Goal: Task Accomplishment & Management: Manage account settings

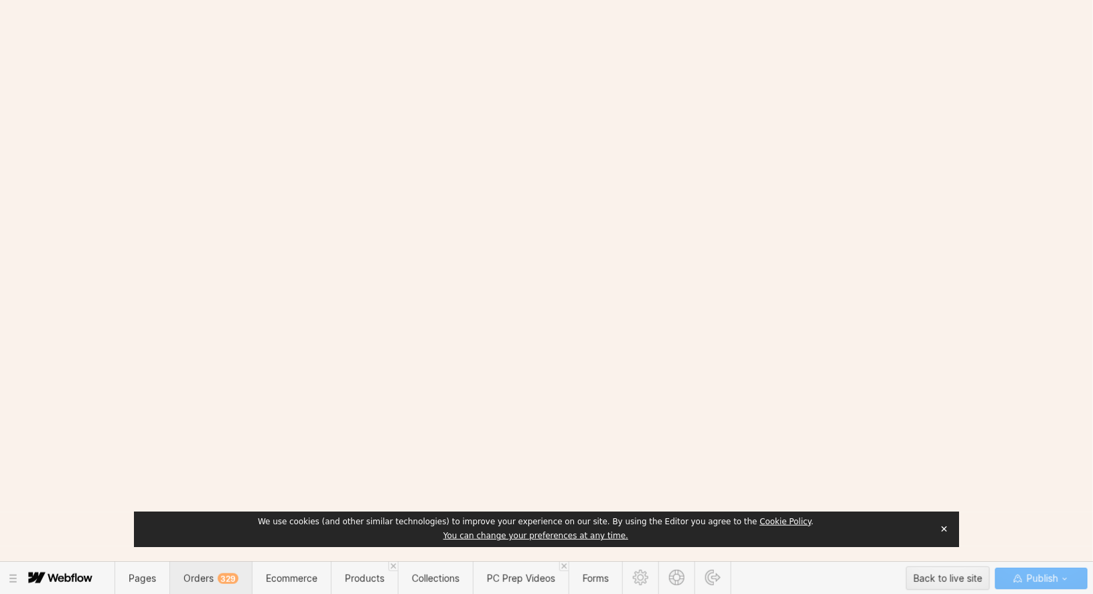
click at [210, 590] on span "Orders 329" at bounding box center [211, 577] width 82 height 33
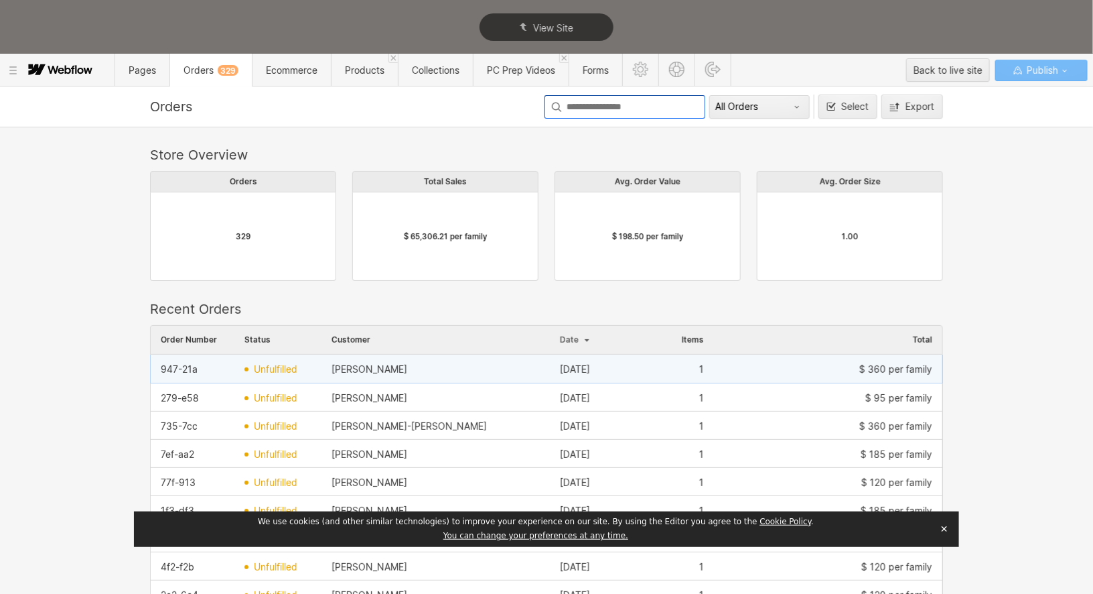
scroll to position [733, 793]
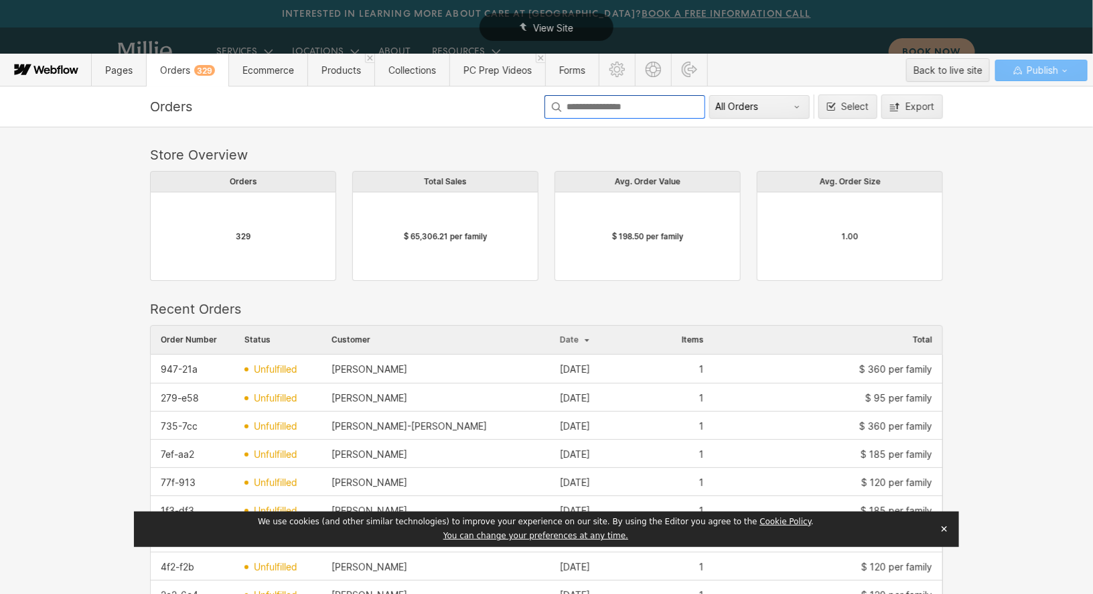
click at [628, 108] on input at bounding box center [625, 106] width 161 height 23
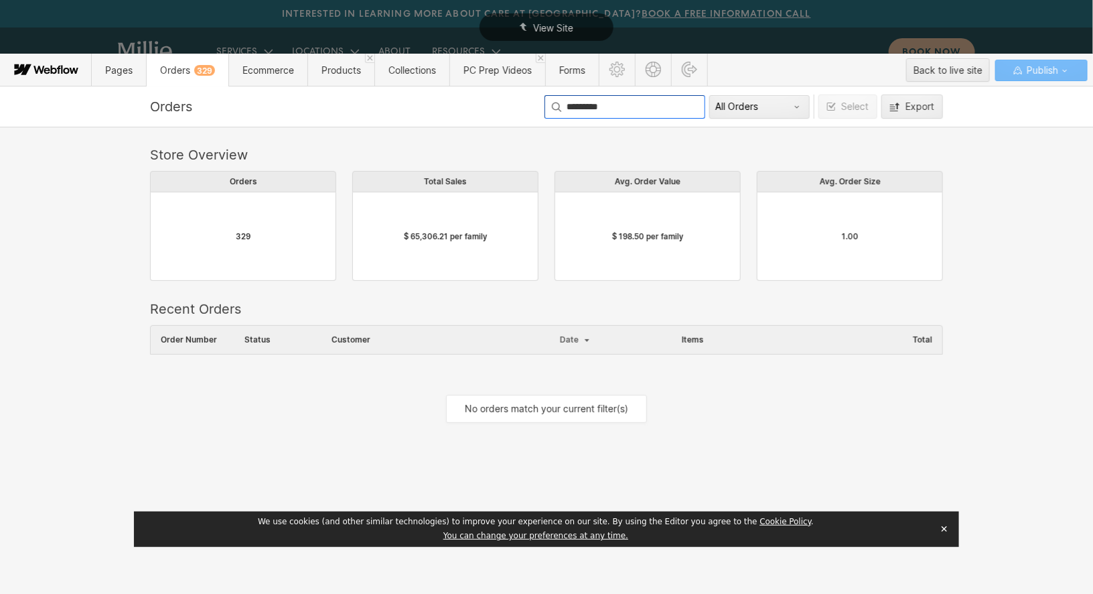
scroll to position [114, 793]
drag, startPoint x: 618, startPoint y: 111, endPoint x: 511, endPoint y: 109, distance: 107.2
click at [511, 109] on div "Orders ********* All Orders Select Export" at bounding box center [547, 106] width 804 height 24
type input "*********"
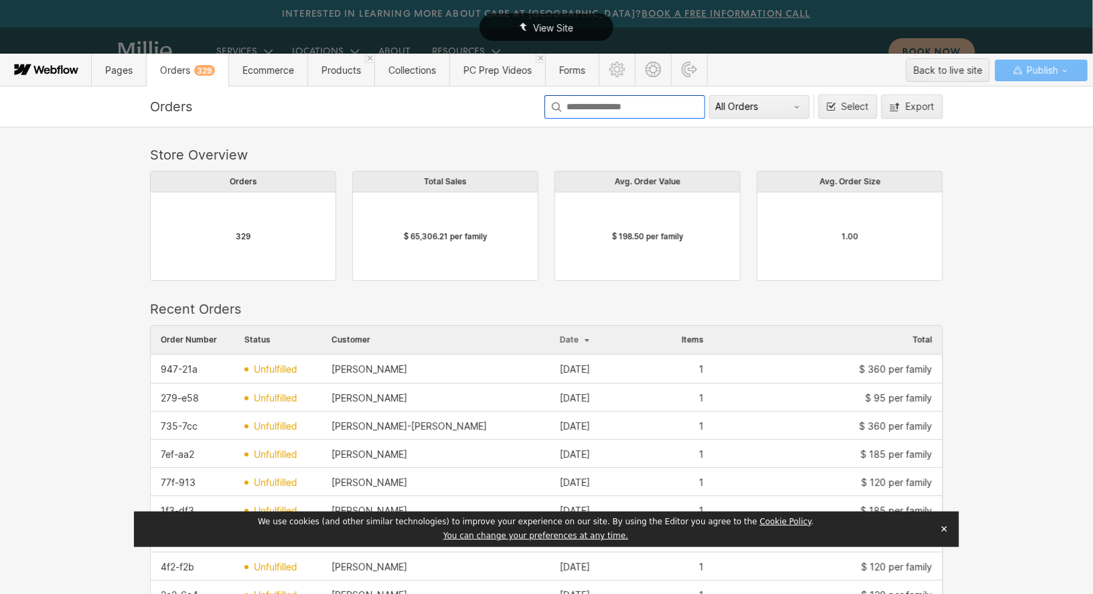
scroll to position [733, 793]
click at [333, 72] on span "Products" at bounding box center [342, 69] width 40 height 11
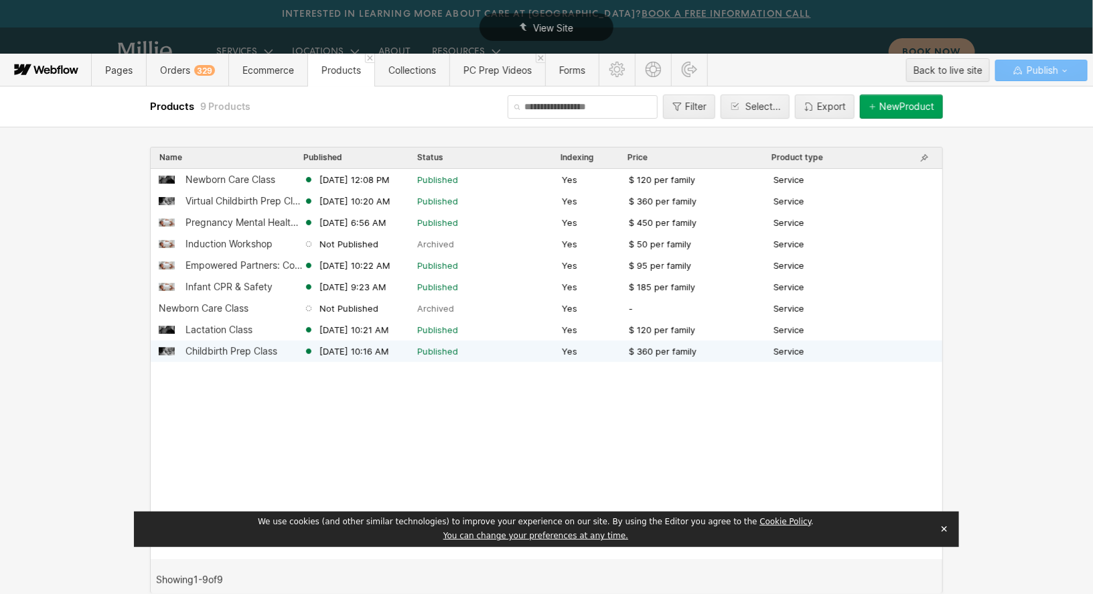
click at [228, 350] on div "Childbirth Prep Class" at bounding box center [232, 351] width 92 height 11
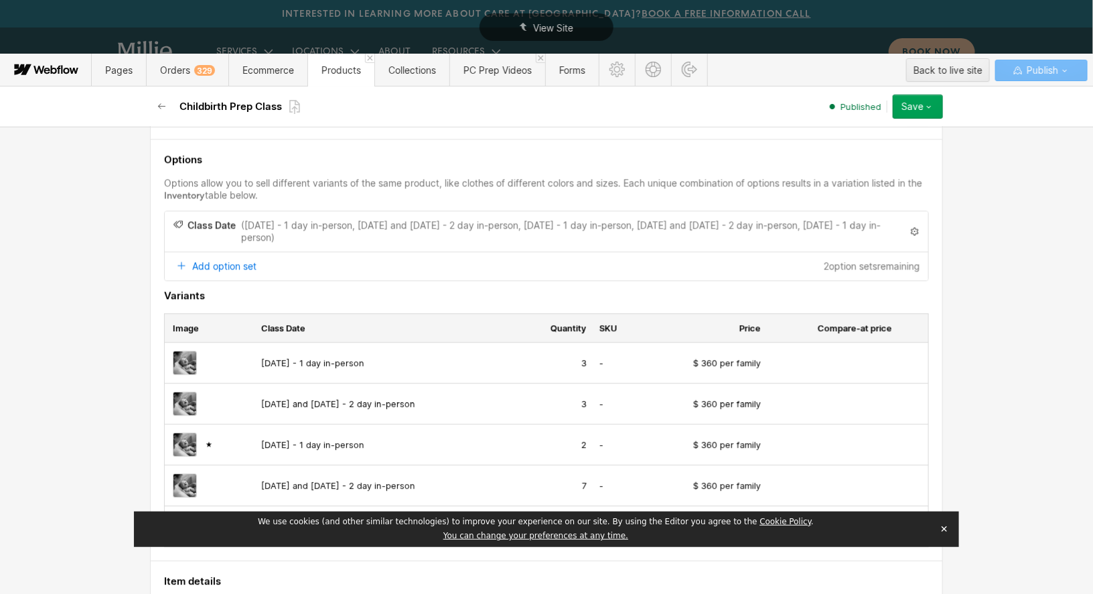
scroll to position [1349, 0]
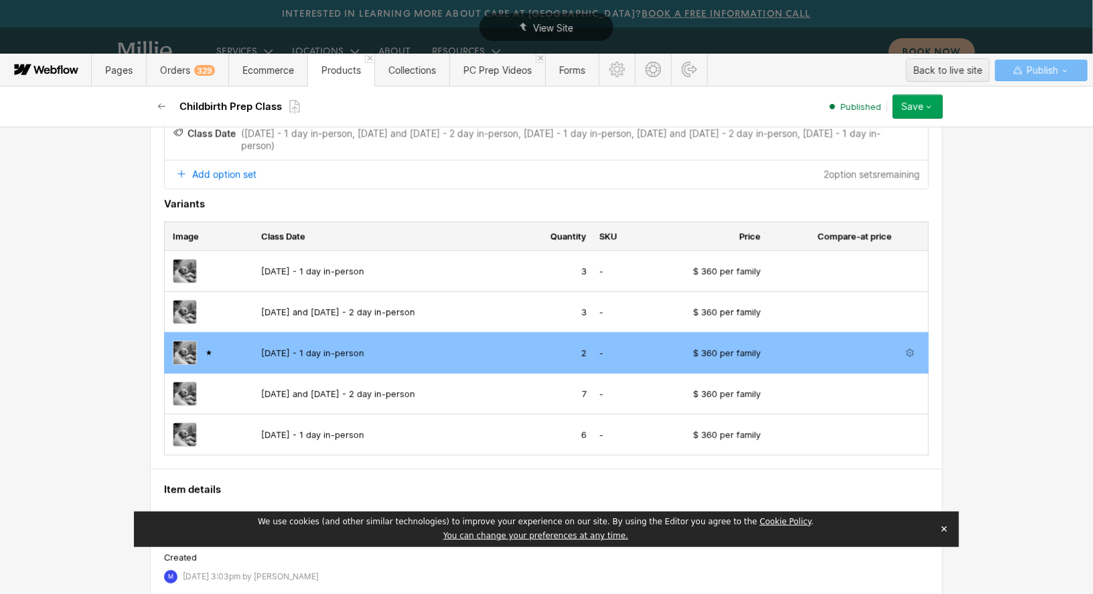
click at [549, 346] on div "2" at bounding box center [556, 352] width 62 height 12
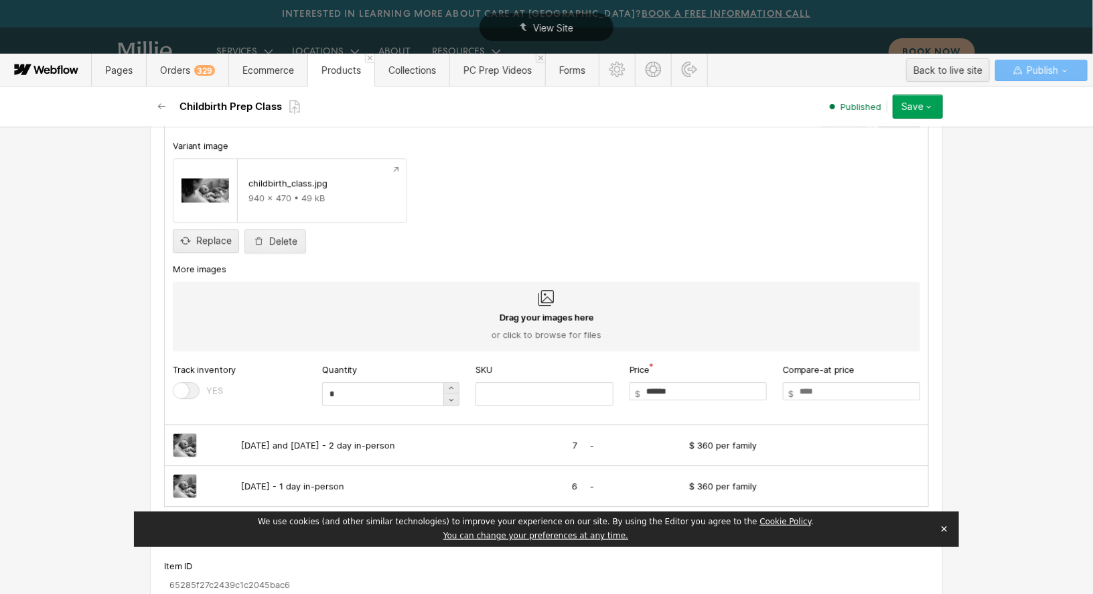
scroll to position [1599, 0]
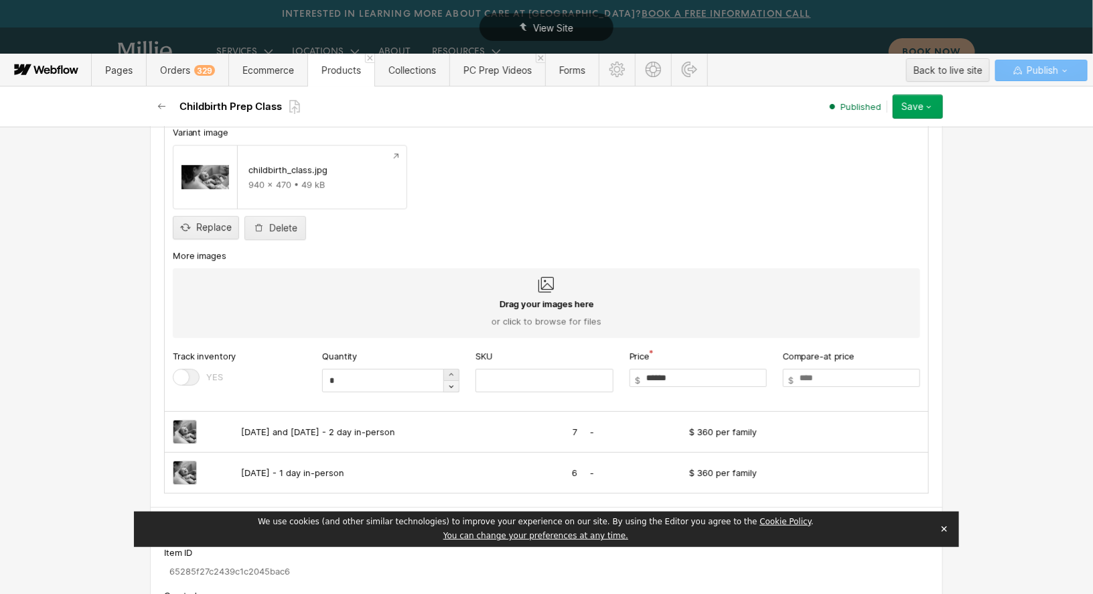
click at [456, 383] on icon at bounding box center [451, 386] width 11 height 11
type input "*"
click at [914, 107] on div "Save" at bounding box center [913, 106] width 22 height 11
click at [899, 137] on div "Save changes" at bounding box center [876, 134] width 133 height 18
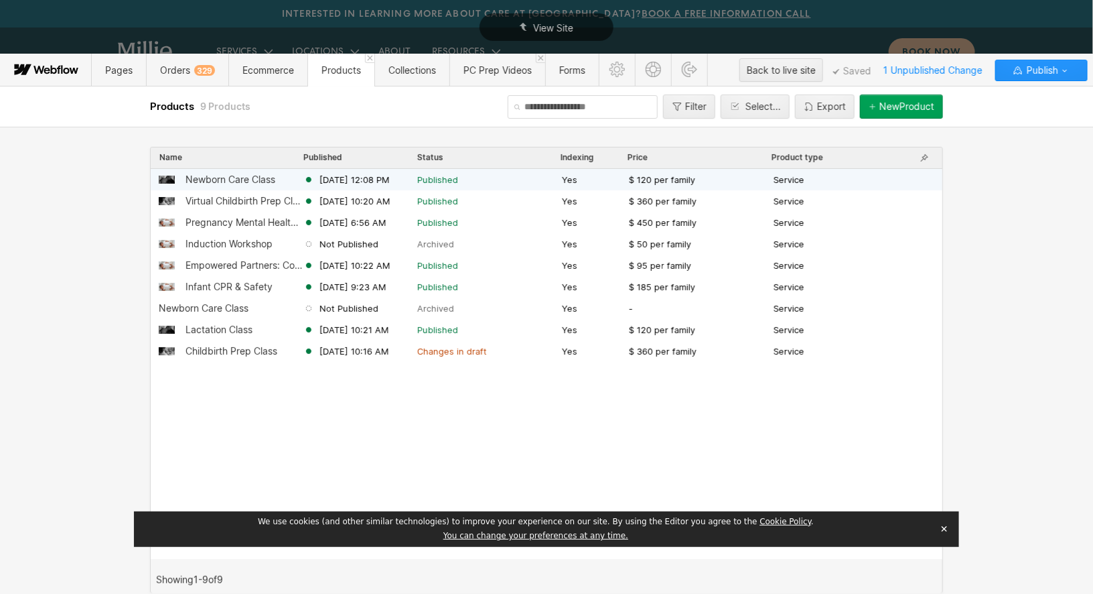
click at [339, 176] on span "[DATE] 12:08 PM" at bounding box center [355, 180] width 70 height 12
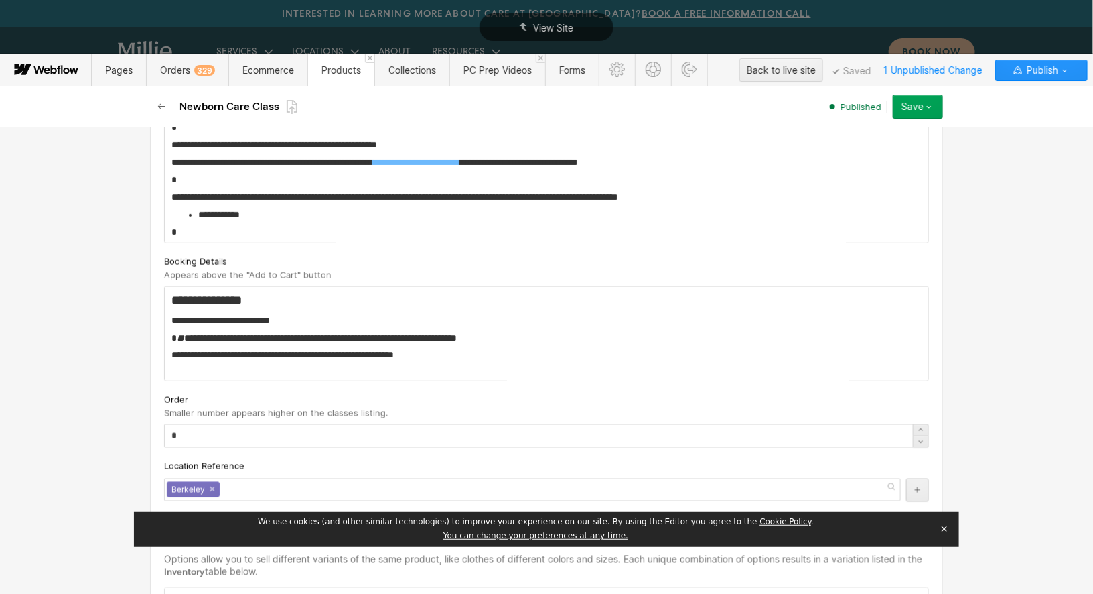
scroll to position [703, 0]
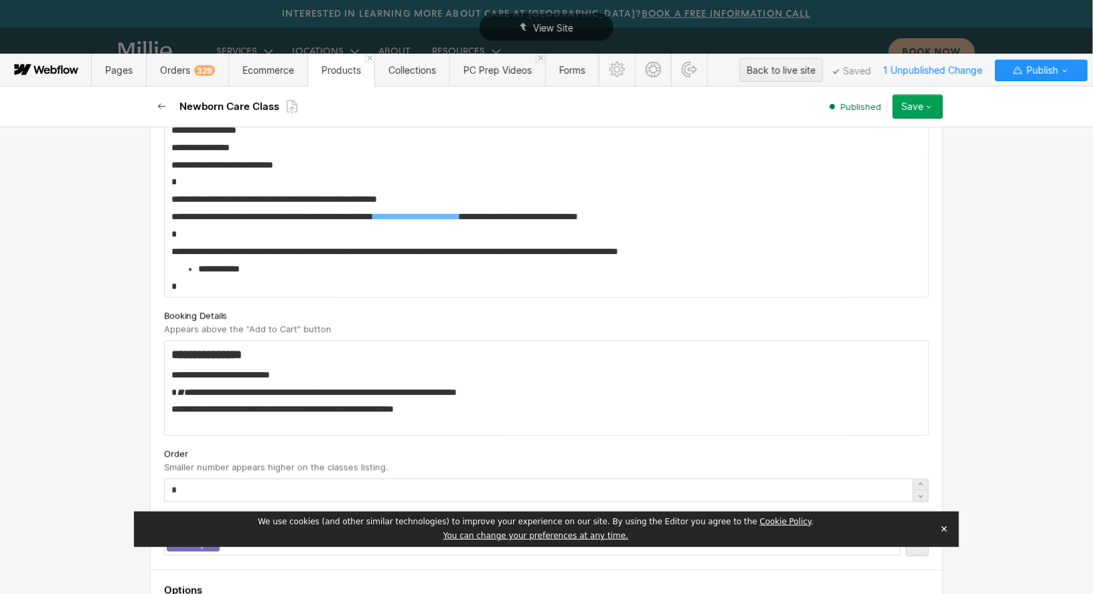
click at [159, 106] on icon "button" at bounding box center [162, 106] width 11 height 11
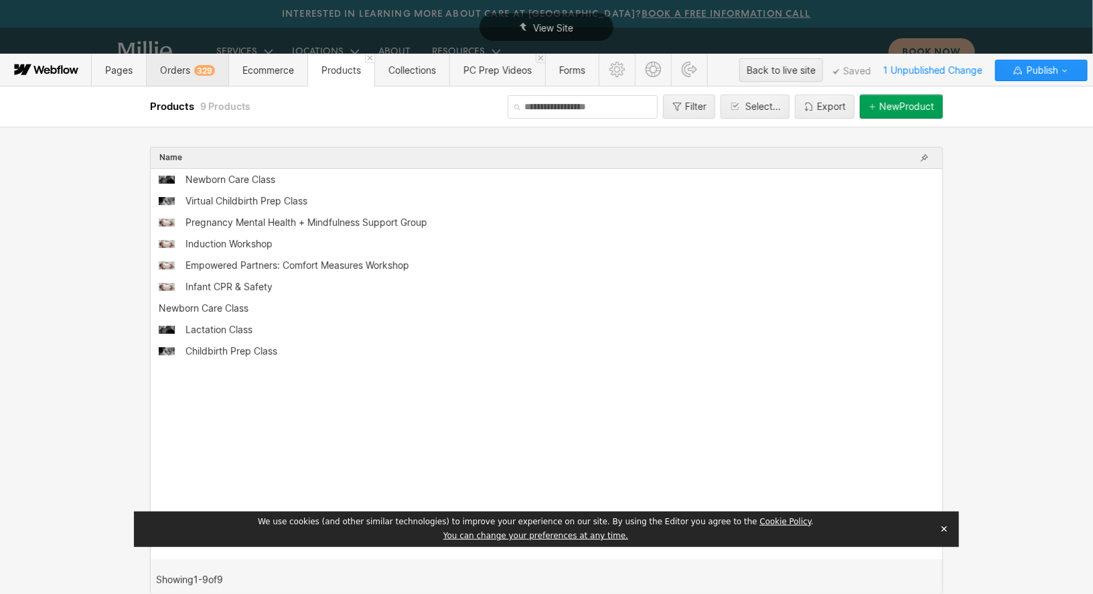
click at [158, 70] on span "Orders 329" at bounding box center [187, 70] width 82 height 33
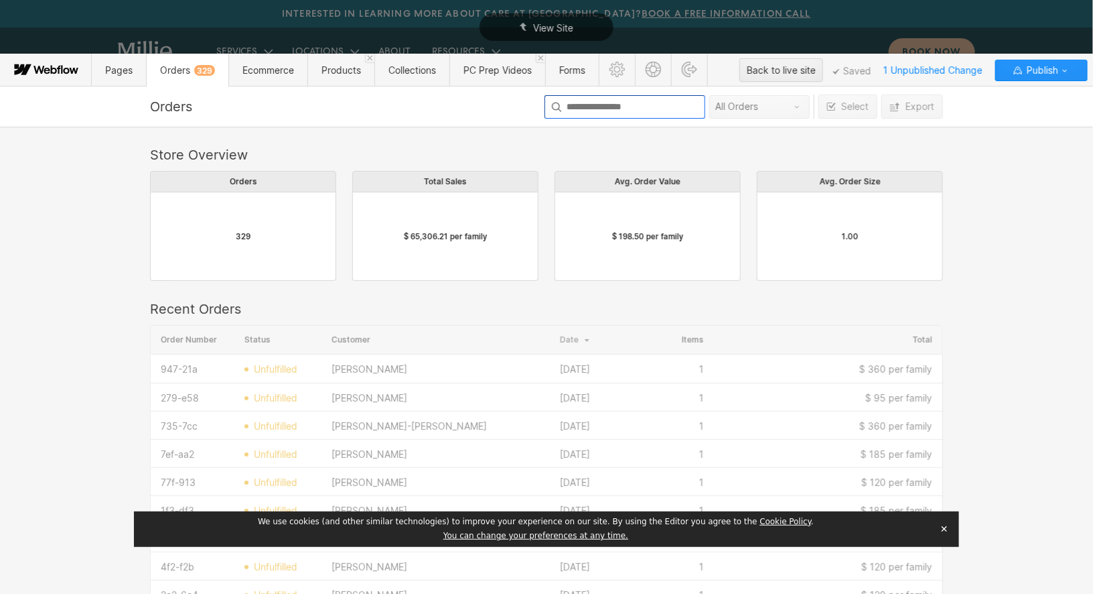
scroll to position [733, 793]
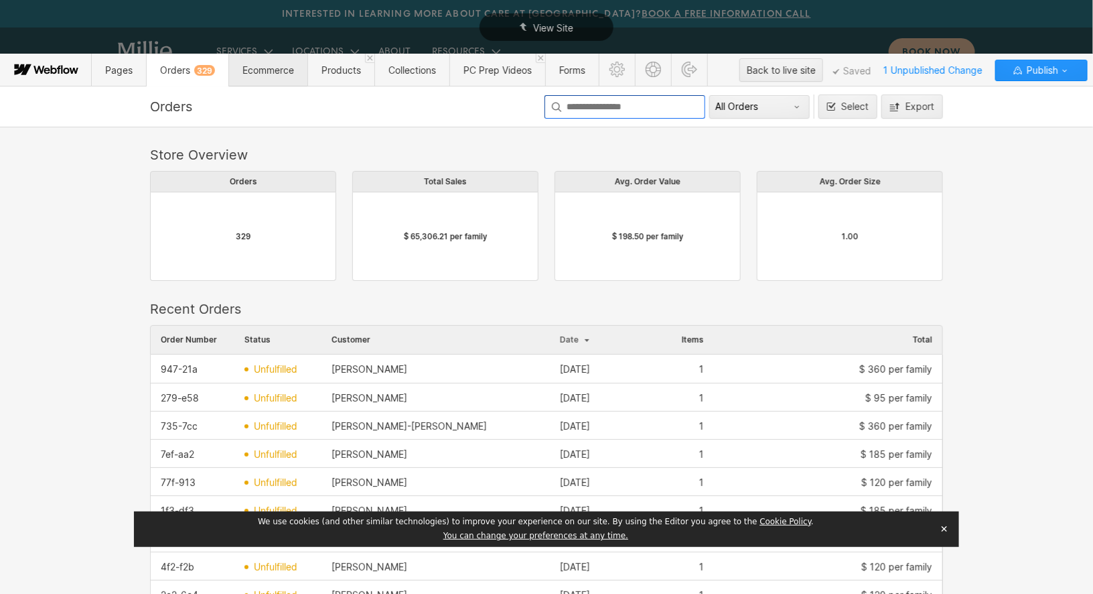
click at [275, 67] on span "Ecommerce" at bounding box center [269, 69] width 52 height 11
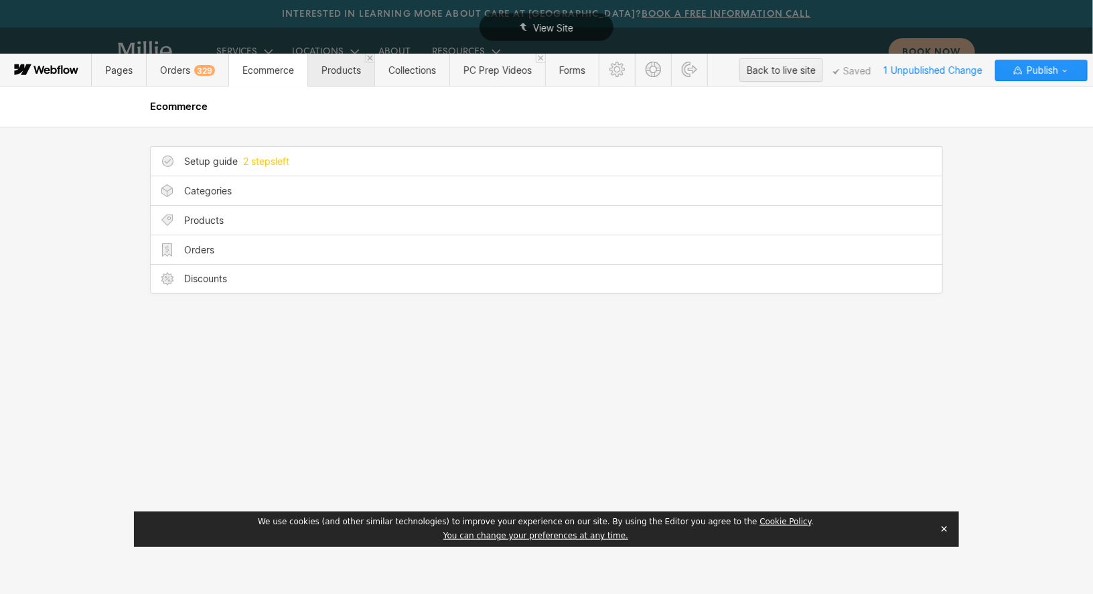
click at [340, 70] on span "Products" at bounding box center [342, 69] width 40 height 11
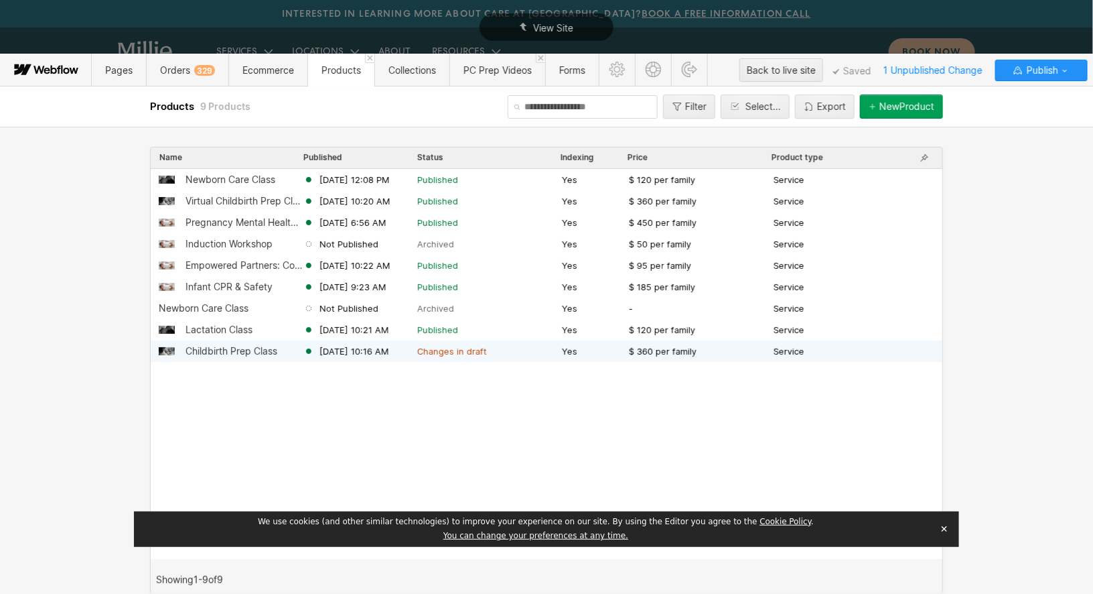
click at [235, 355] on div "Childbirth Prep Class" at bounding box center [232, 351] width 92 height 11
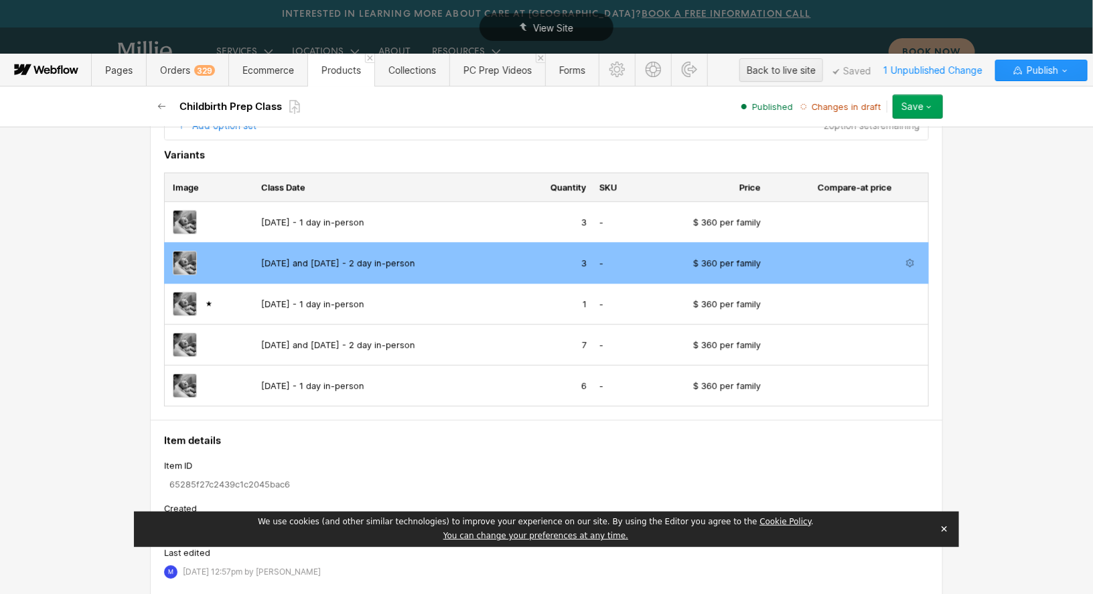
scroll to position [1394, 0]
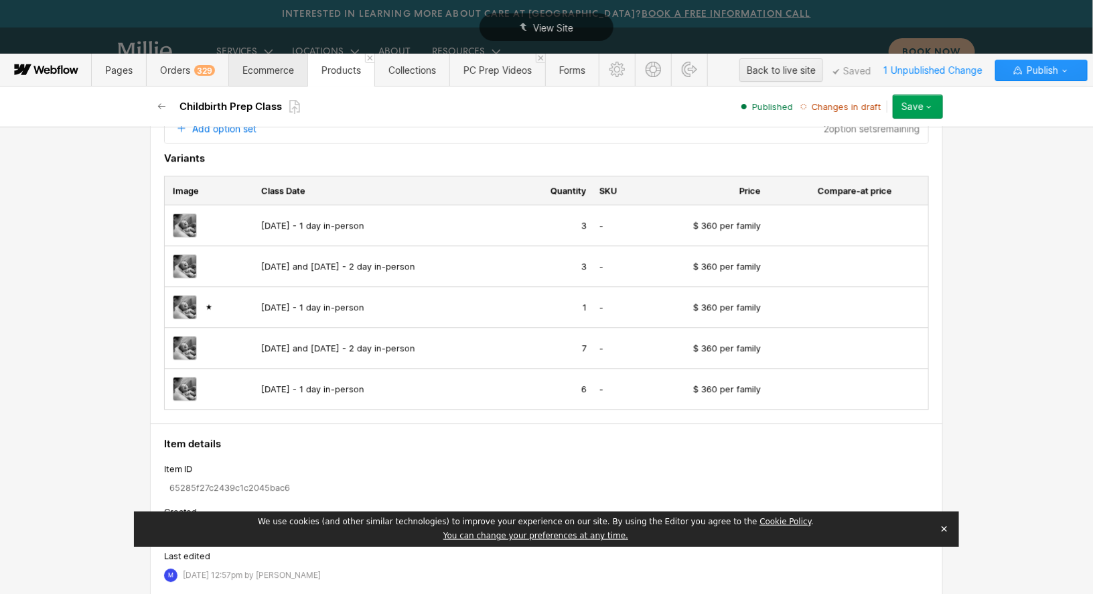
click at [272, 72] on span "Ecommerce" at bounding box center [269, 69] width 52 height 11
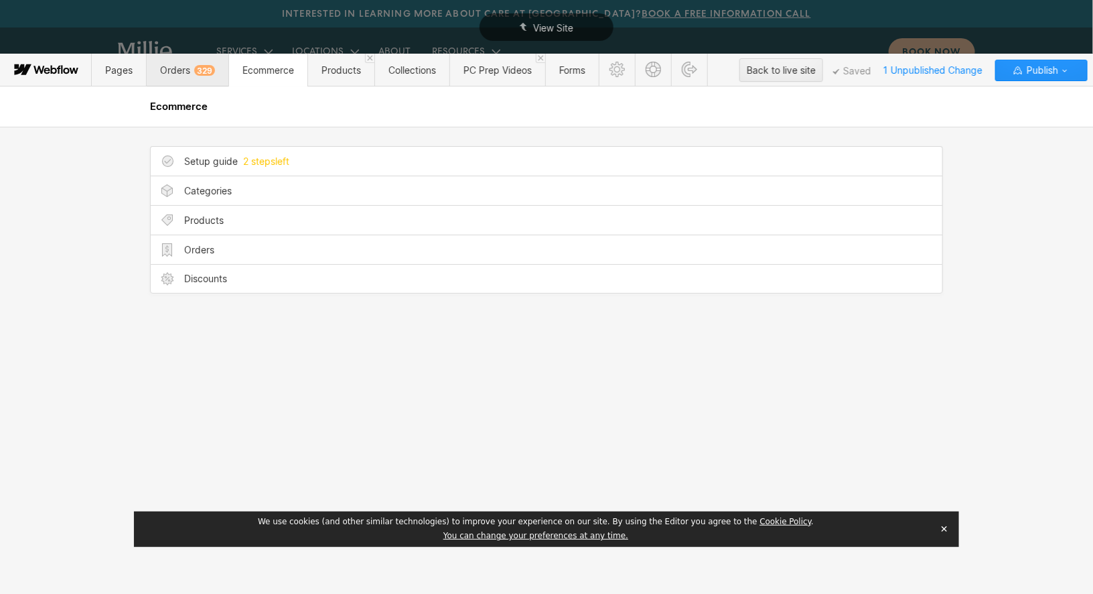
click at [188, 72] on span "Orders 329" at bounding box center [187, 69] width 55 height 11
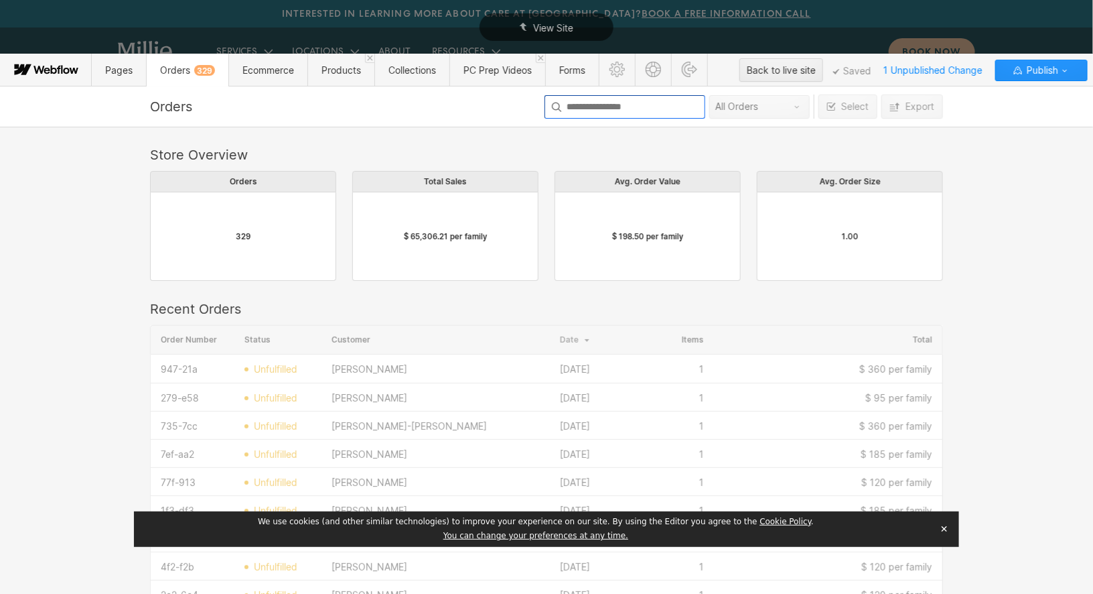
scroll to position [733, 793]
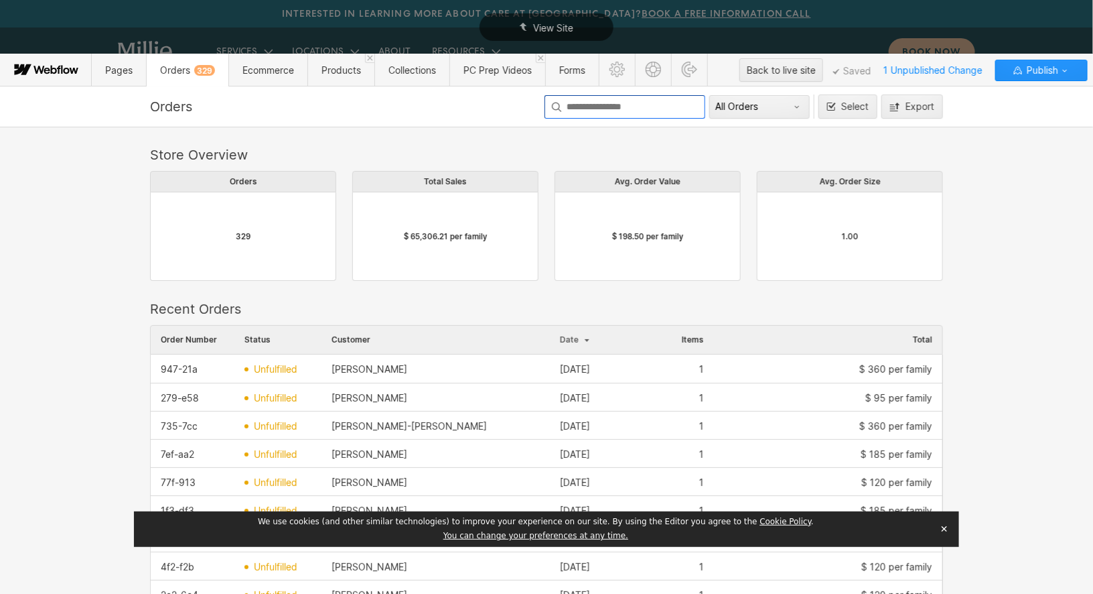
click at [604, 110] on input at bounding box center [625, 106] width 161 height 23
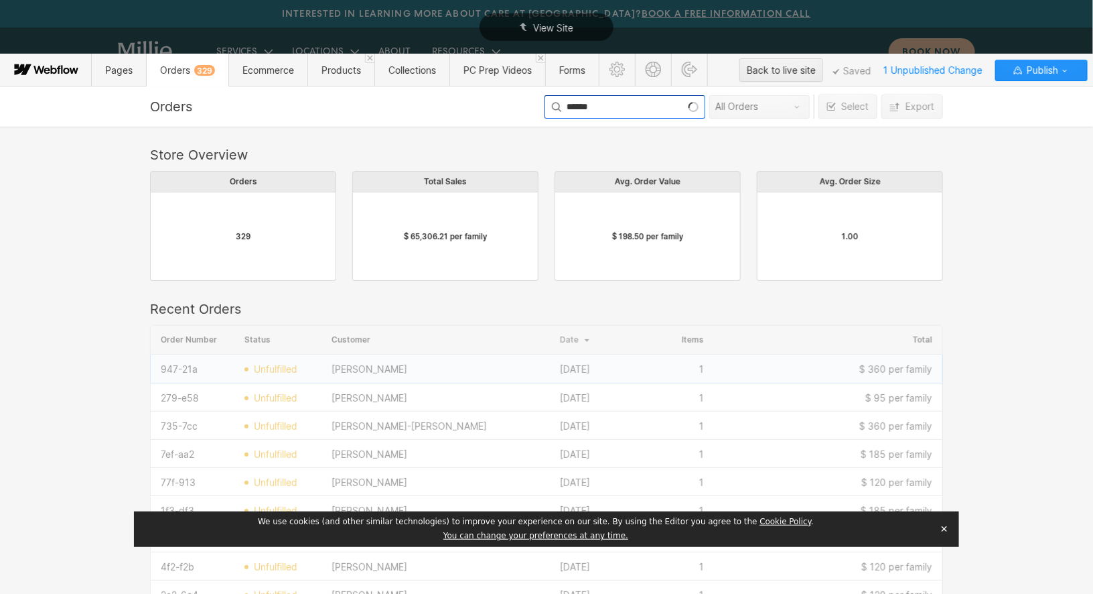
scroll to position [141, 793]
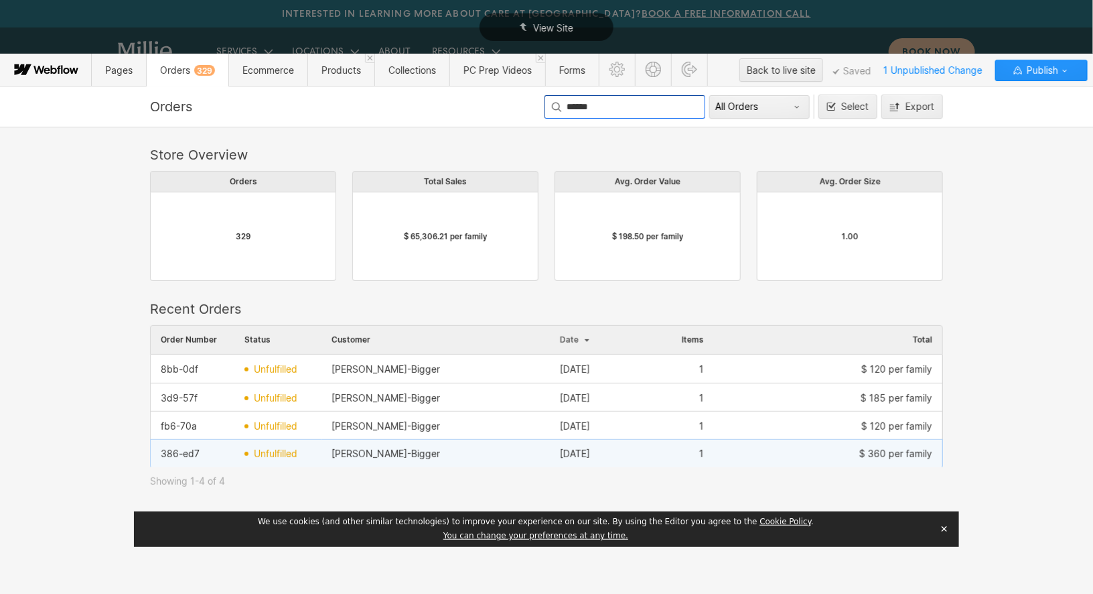
type input "******"
click at [435, 460] on div "[PERSON_NAME]-Bigger" at bounding box center [436, 453] width 228 height 21
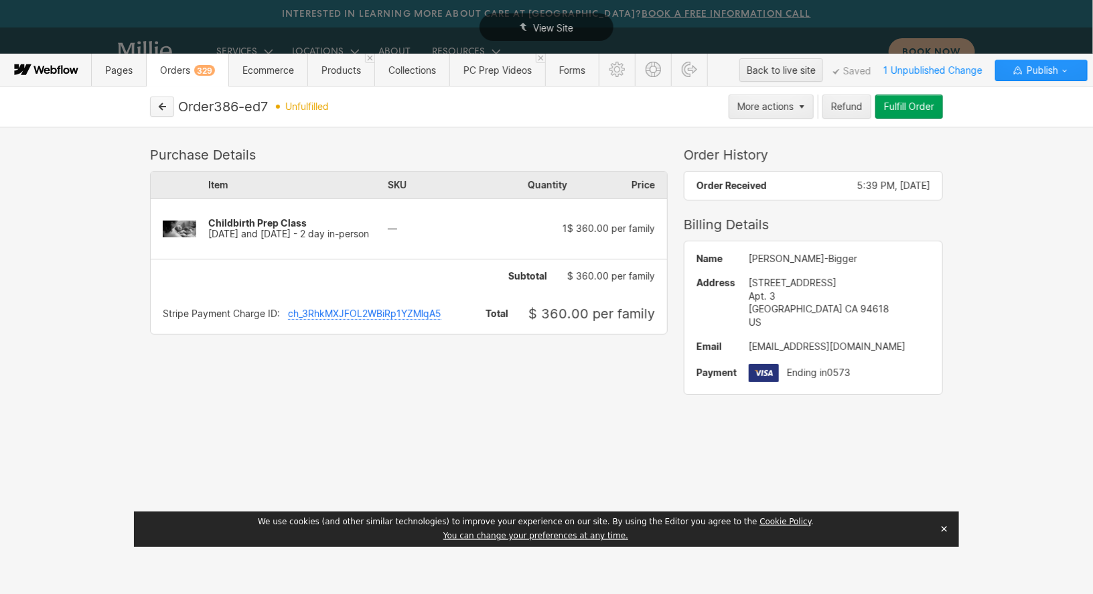
click at [164, 107] on icon "button" at bounding box center [161, 106] width 9 height 9
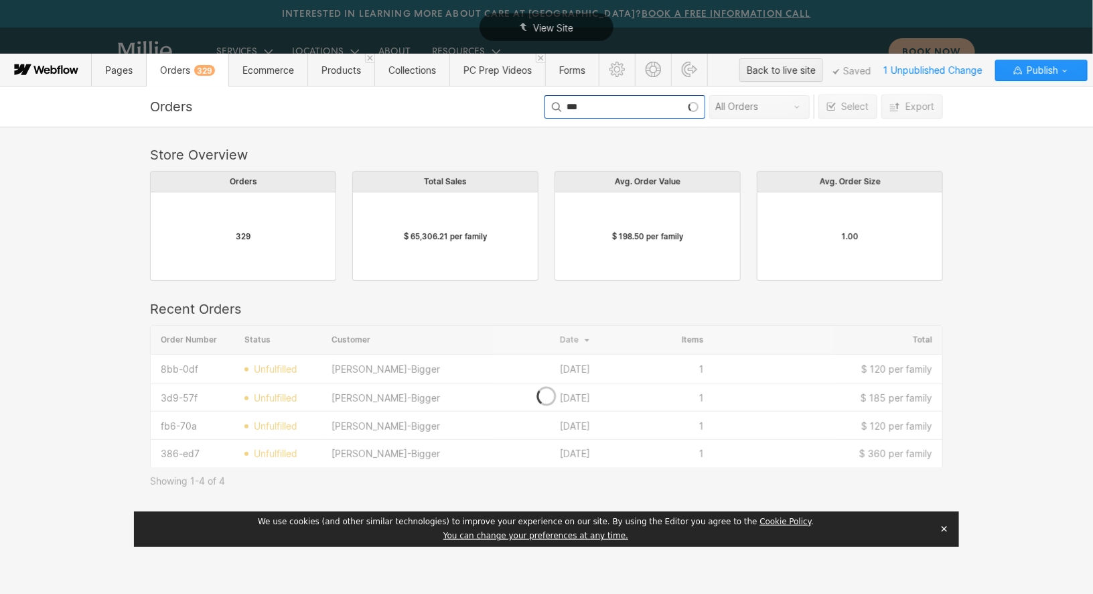
type input "***"
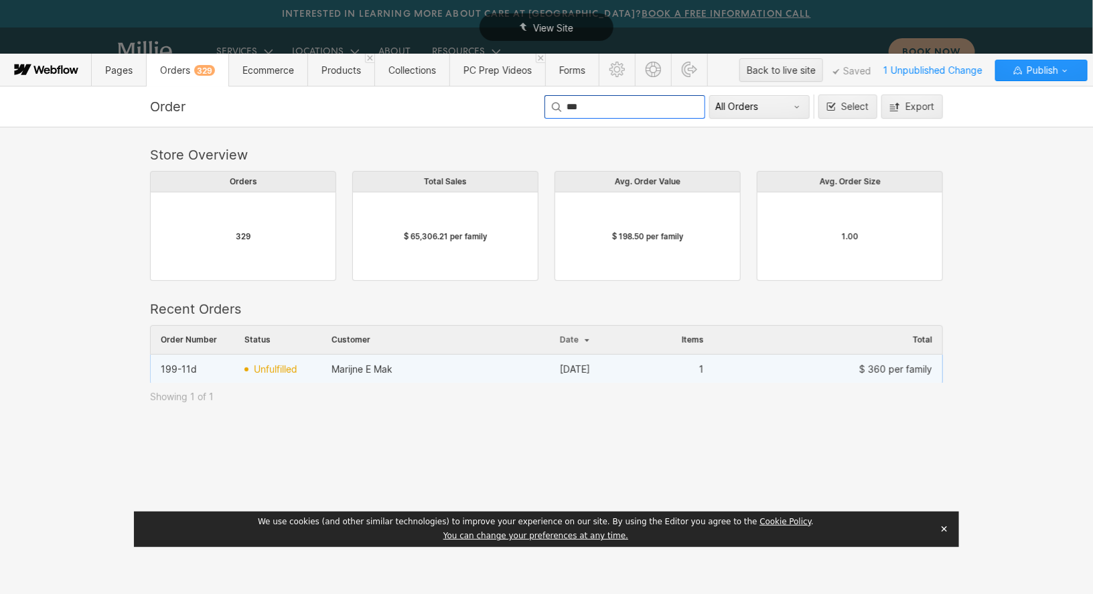
scroll to position [0, 1]
click at [427, 368] on div "Marijne E Mak" at bounding box center [436, 368] width 228 height 21
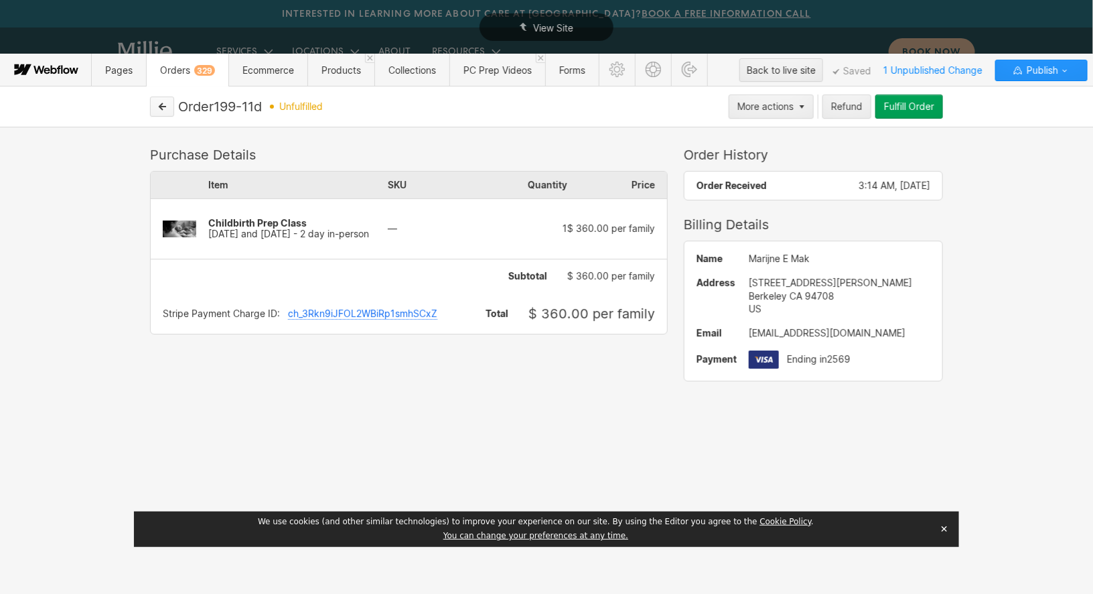
click at [163, 106] on icon "button" at bounding box center [162, 106] width 7 height 7
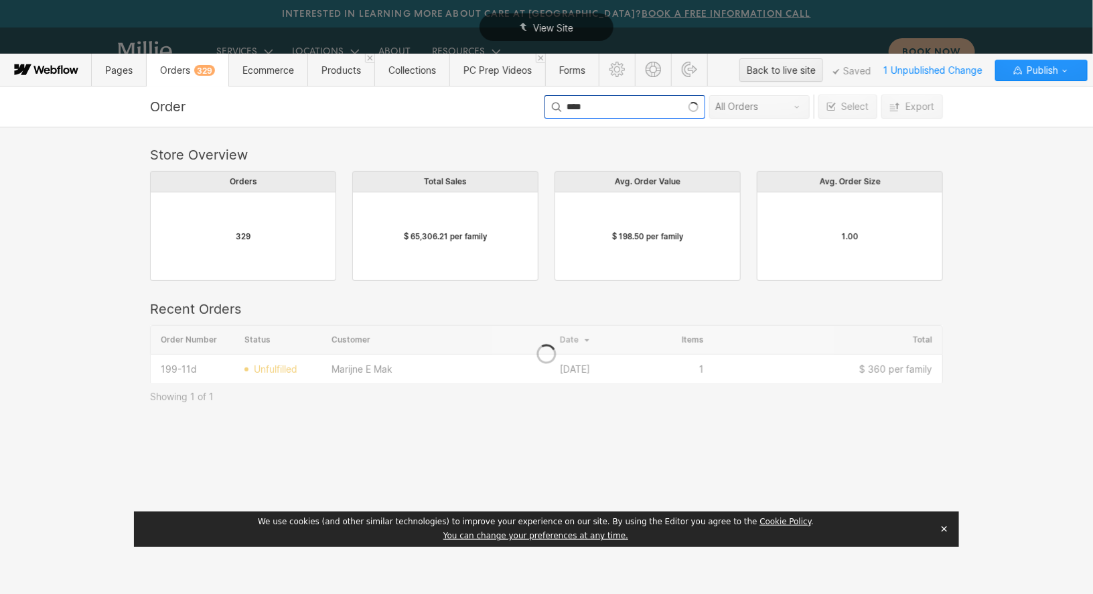
scroll to position [1, 1]
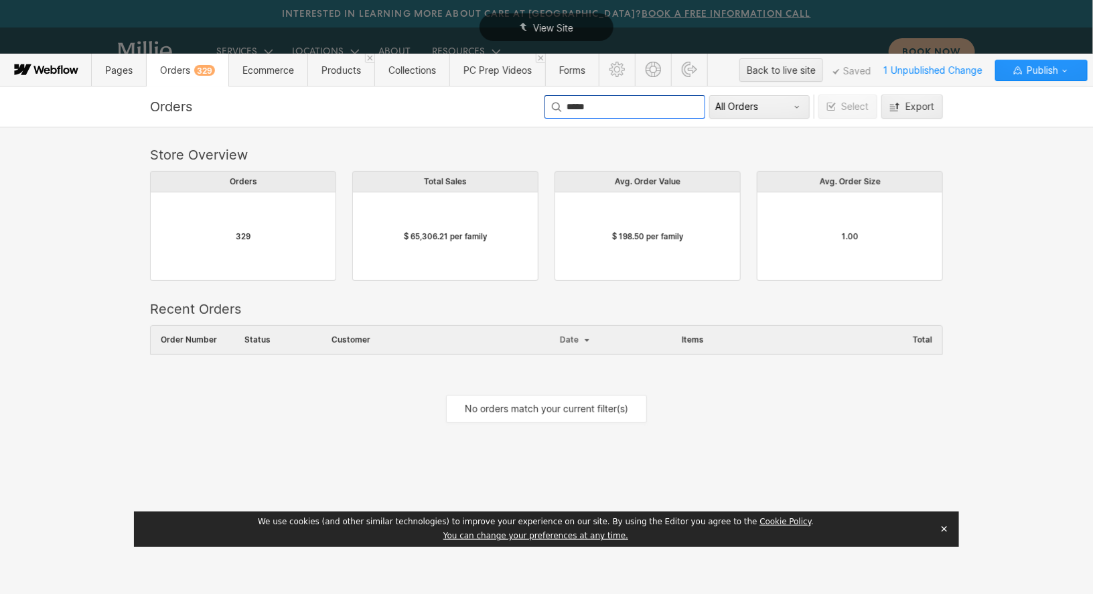
type input "*****"
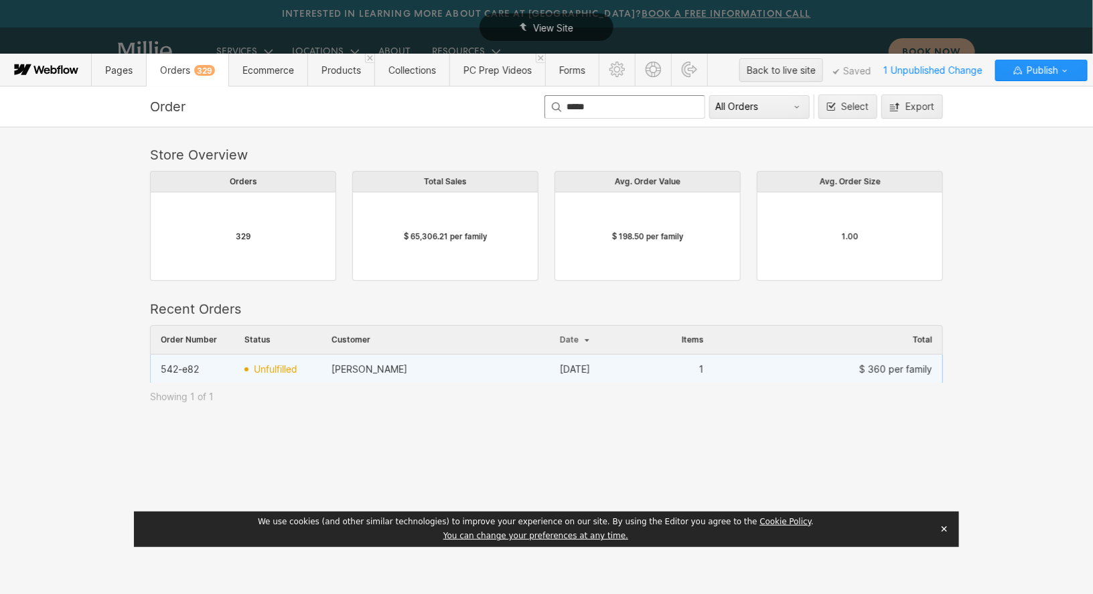
click at [432, 368] on div "[PERSON_NAME]" at bounding box center [436, 368] width 228 height 21
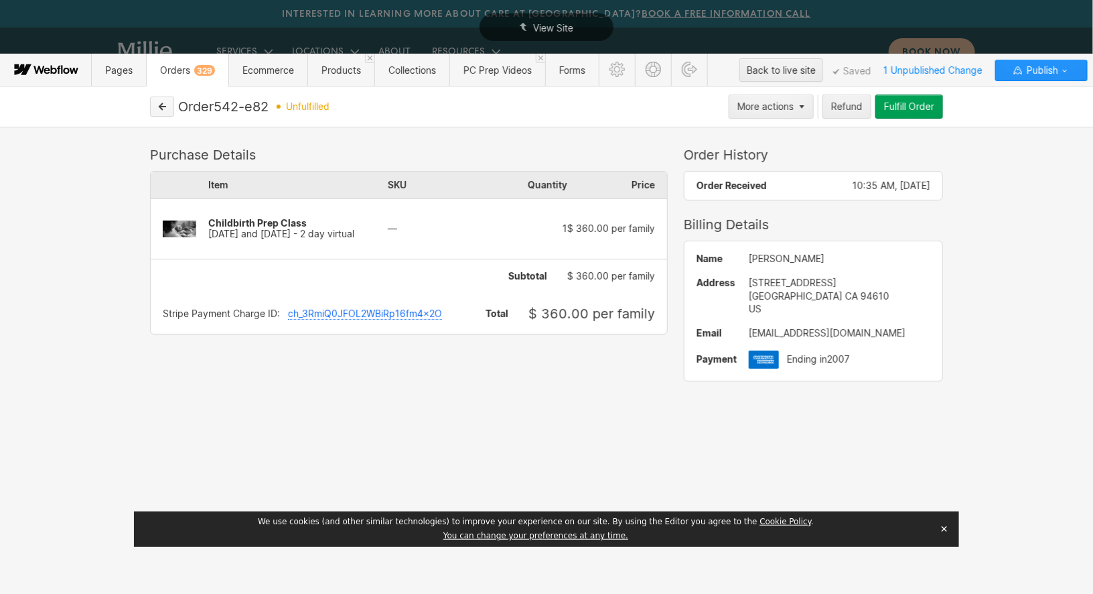
click at [163, 107] on icon "button" at bounding box center [162, 106] width 7 height 7
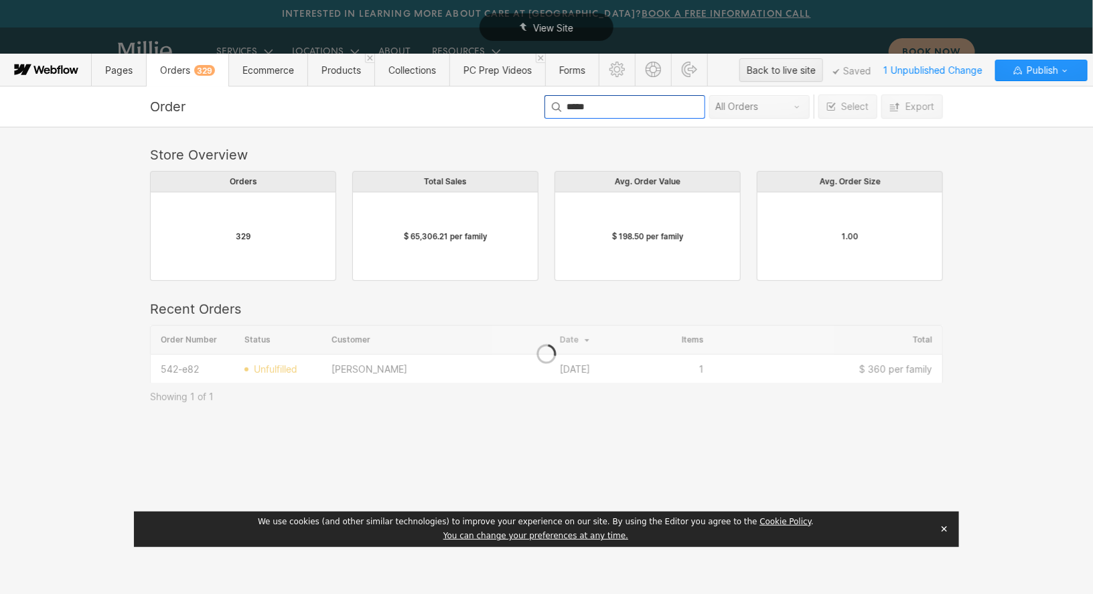
scroll to position [57, 793]
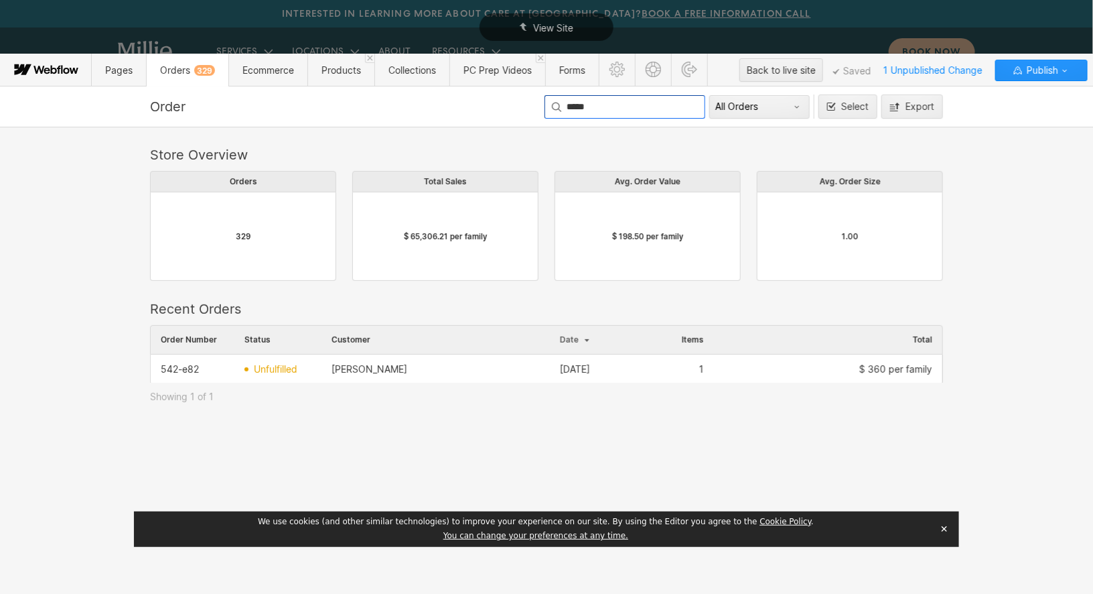
click at [613, 106] on input "*****" at bounding box center [625, 106] width 161 height 23
drag, startPoint x: 613, startPoint y: 106, endPoint x: 504, endPoint y: 105, distance: 109.2
click at [504, 105] on div "Order ***** All Orders Select Export" at bounding box center [547, 106] width 804 height 24
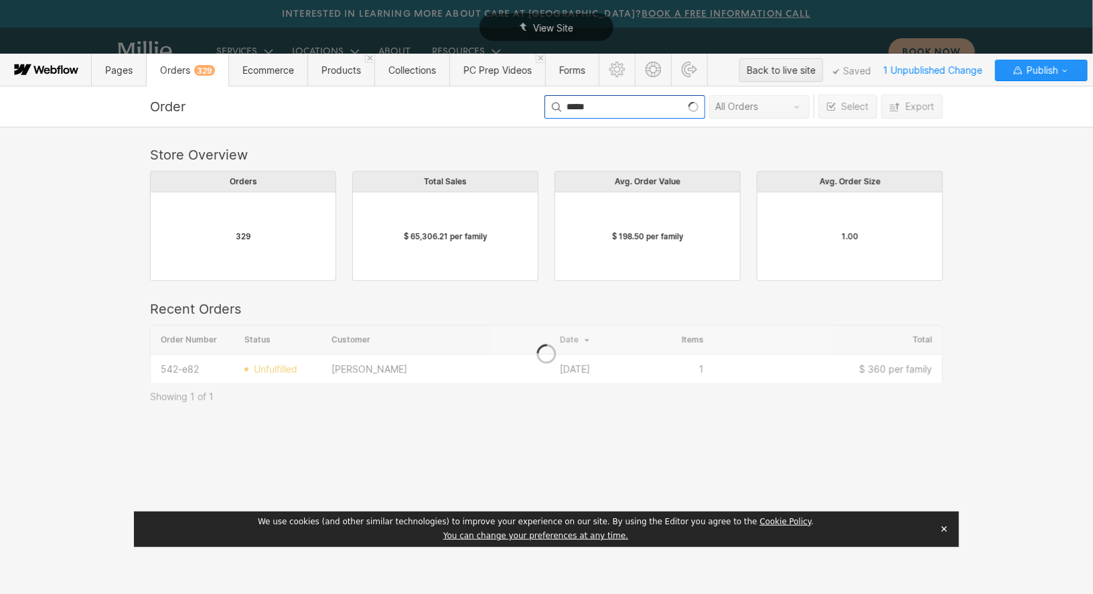
scroll to position [1, 1]
type input "*******"
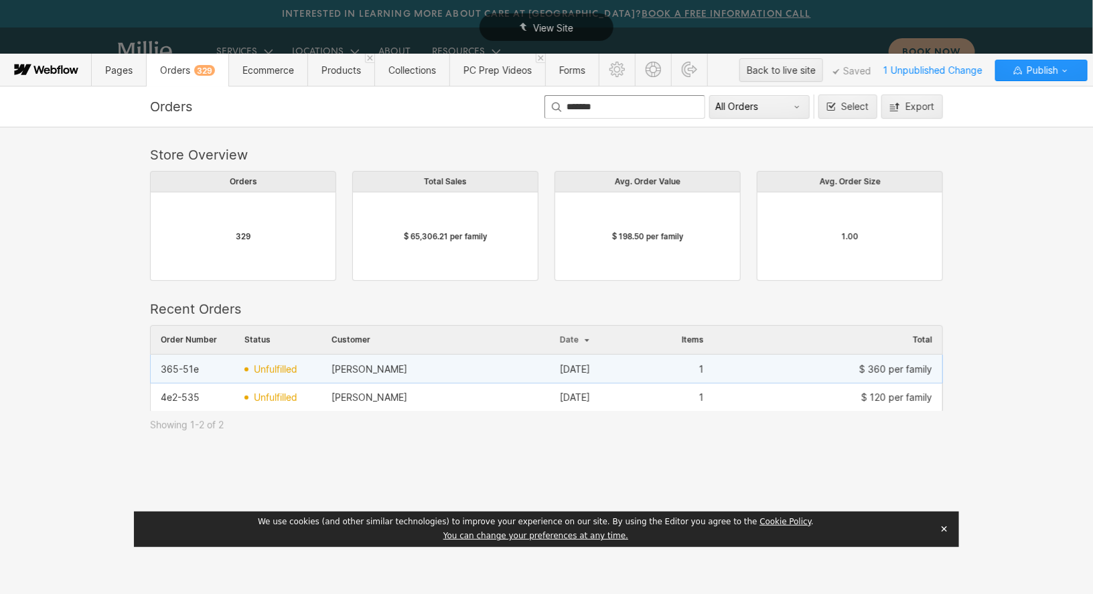
click at [468, 372] on div "[PERSON_NAME]" at bounding box center [436, 368] width 228 height 21
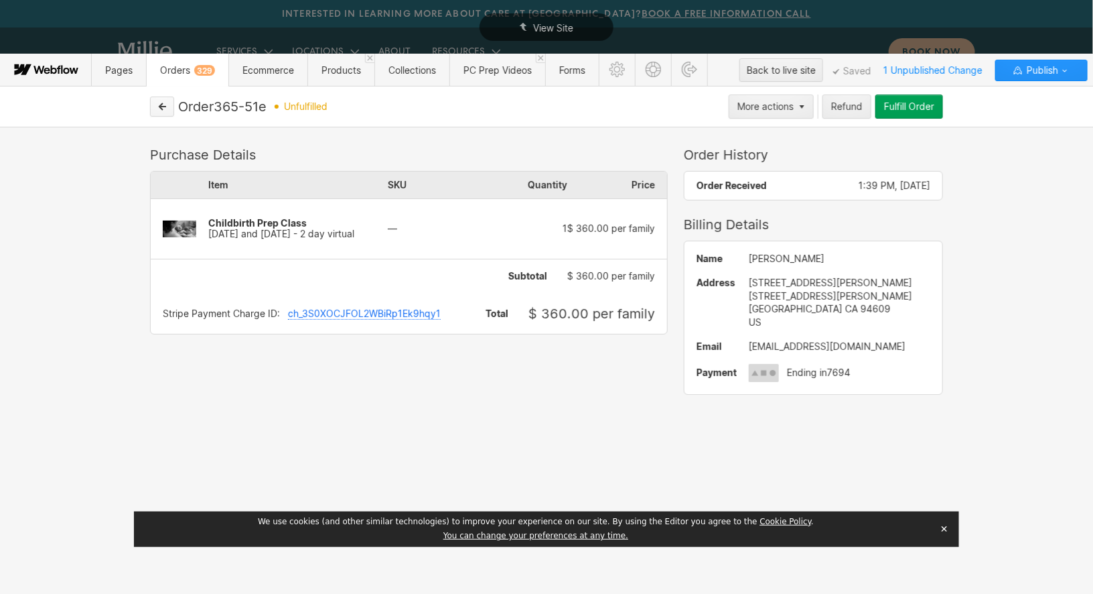
click at [168, 109] on button "button" at bounding box center [162, 106] width 24 height 20
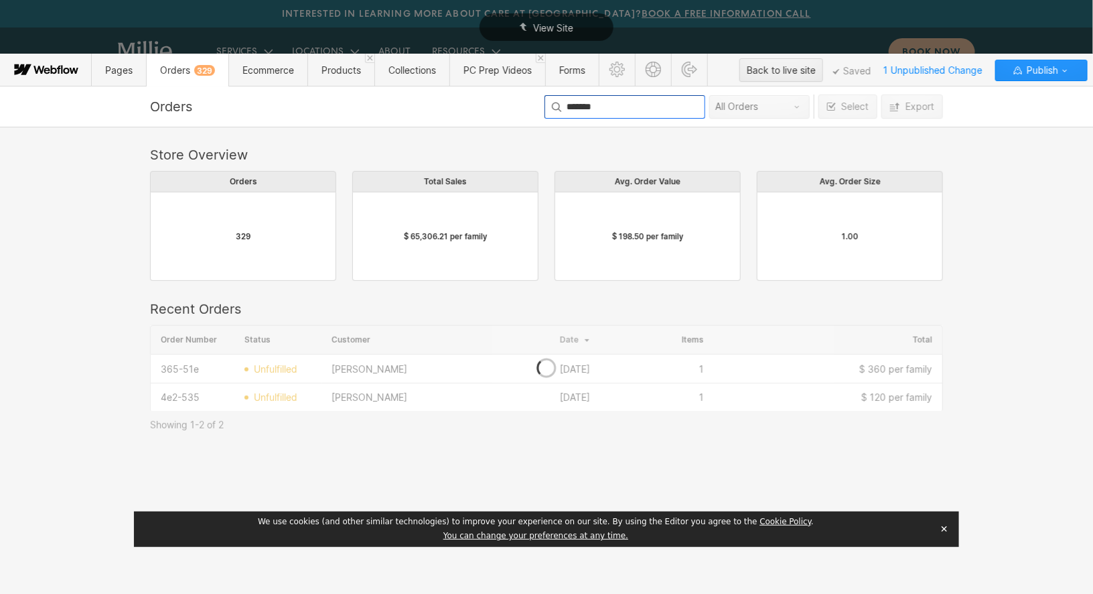
scroll to position [86, 793]
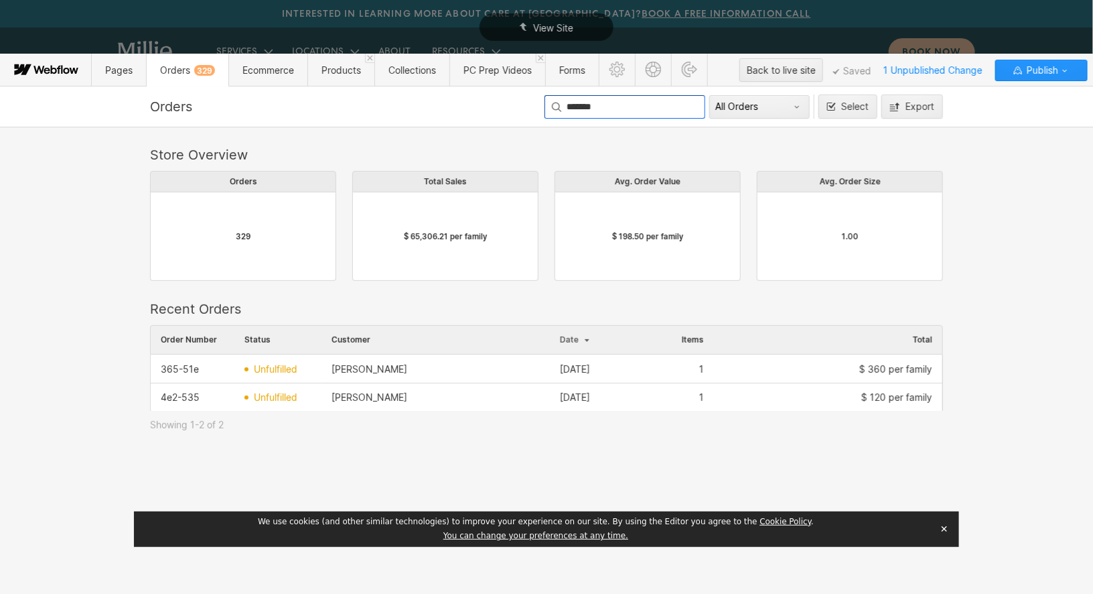
click at [624, 111] on input "*******" at bounding box center [625, 106] width 161 height 23
drag, startPoint x: 620, startPoint y: 111, endPoint x: 539, endPoint y: 108, distance: 80.5
click at [539, 108] on div "Orders ******* All Orders Select Export" at bounding box center [547, 106] width 804 height 24
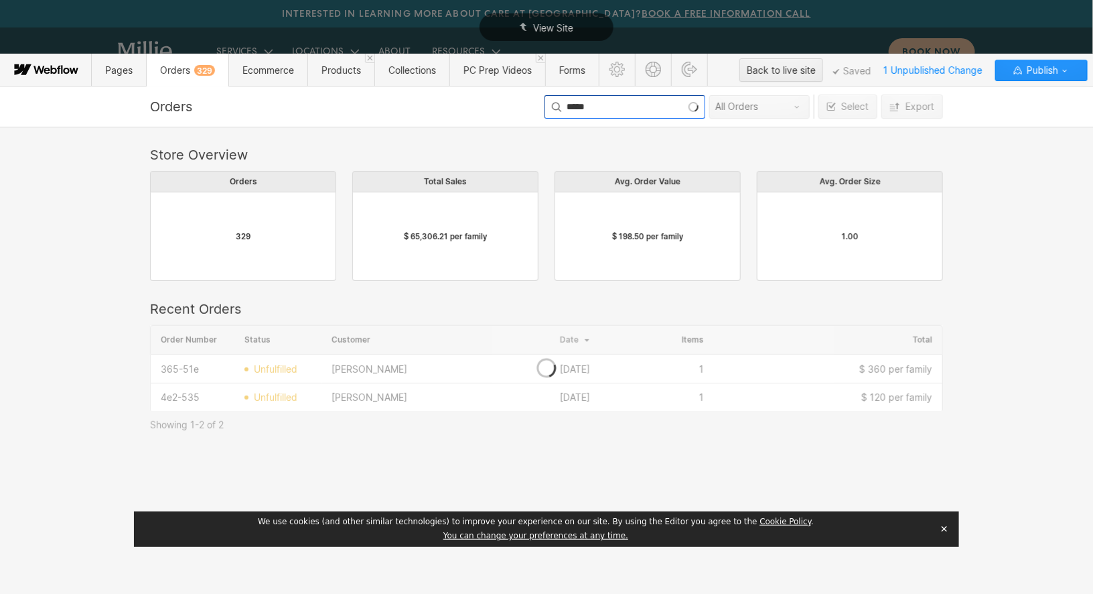
scroll to position [114, 793]
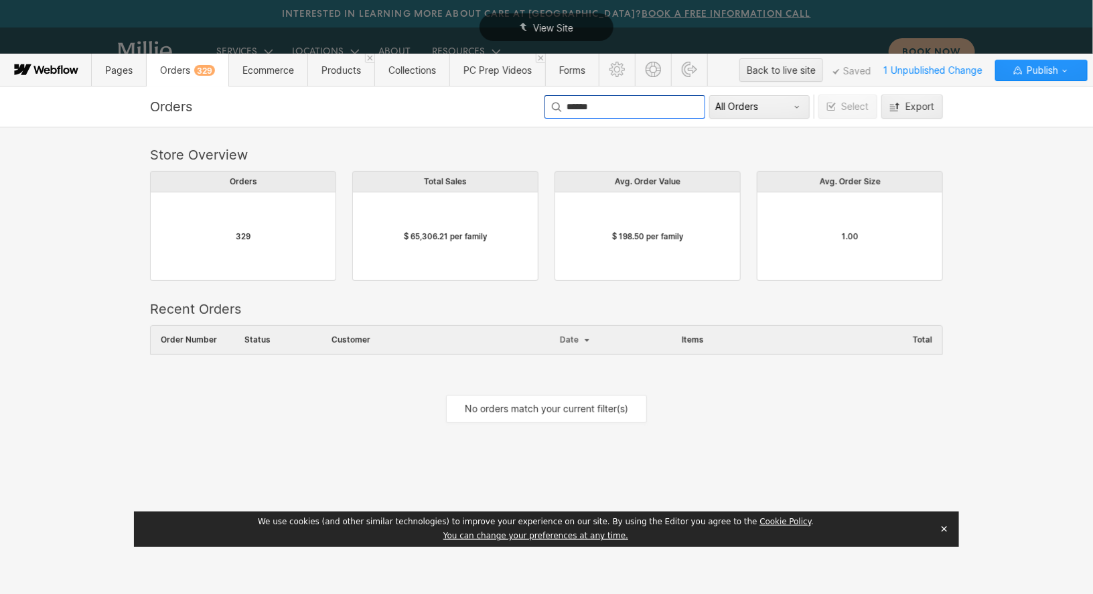
type input "******"
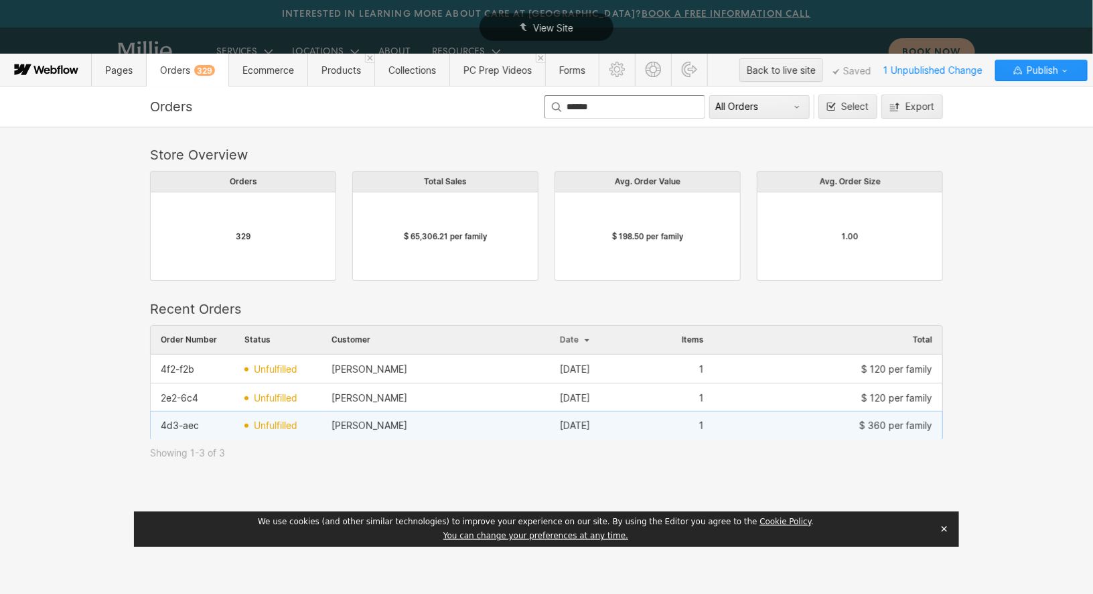
click at [410, 427] on div "[PERSON_NAME]" at bounding box center [436, 425] width 228 height 21
